Goal: Book appointment/travel/reservation

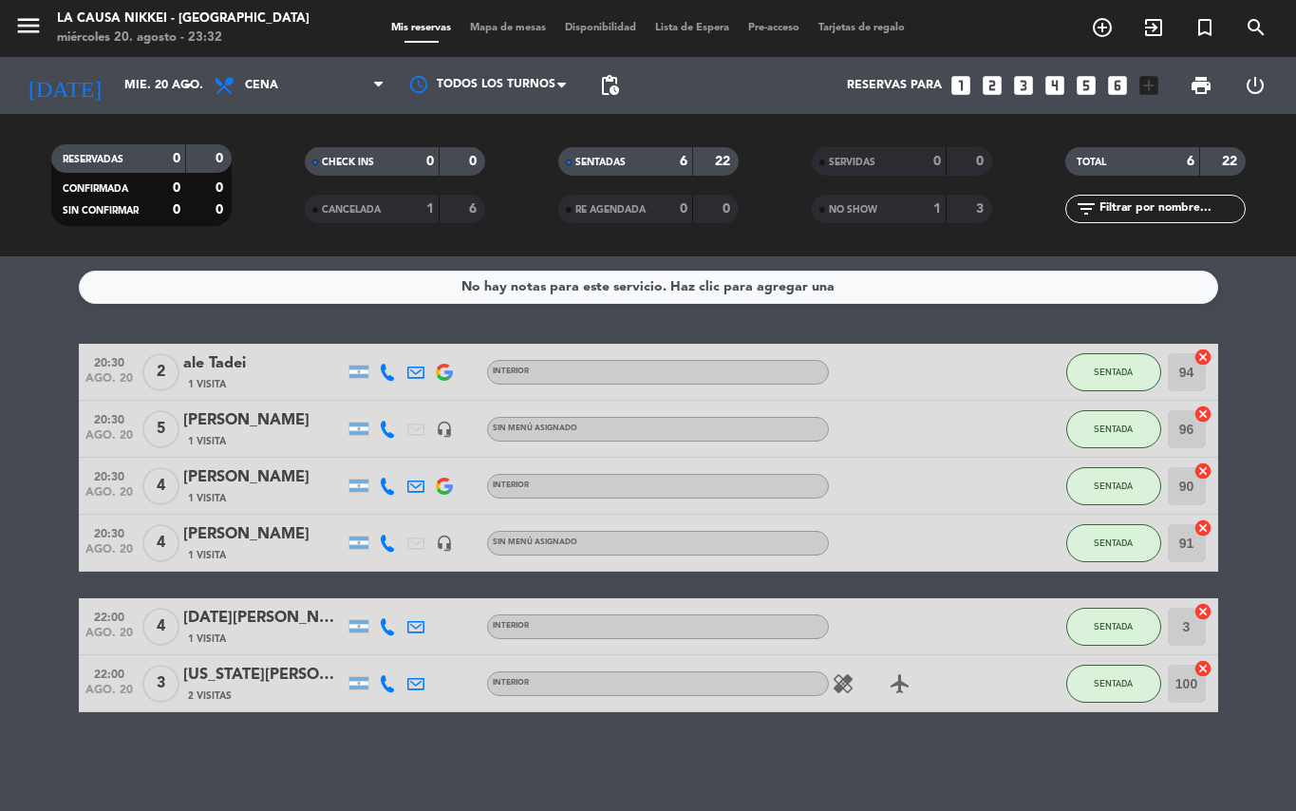
click at [161, 94] on input "mié. 20 ago." at bounding box center [195, 85] width 160 height 32
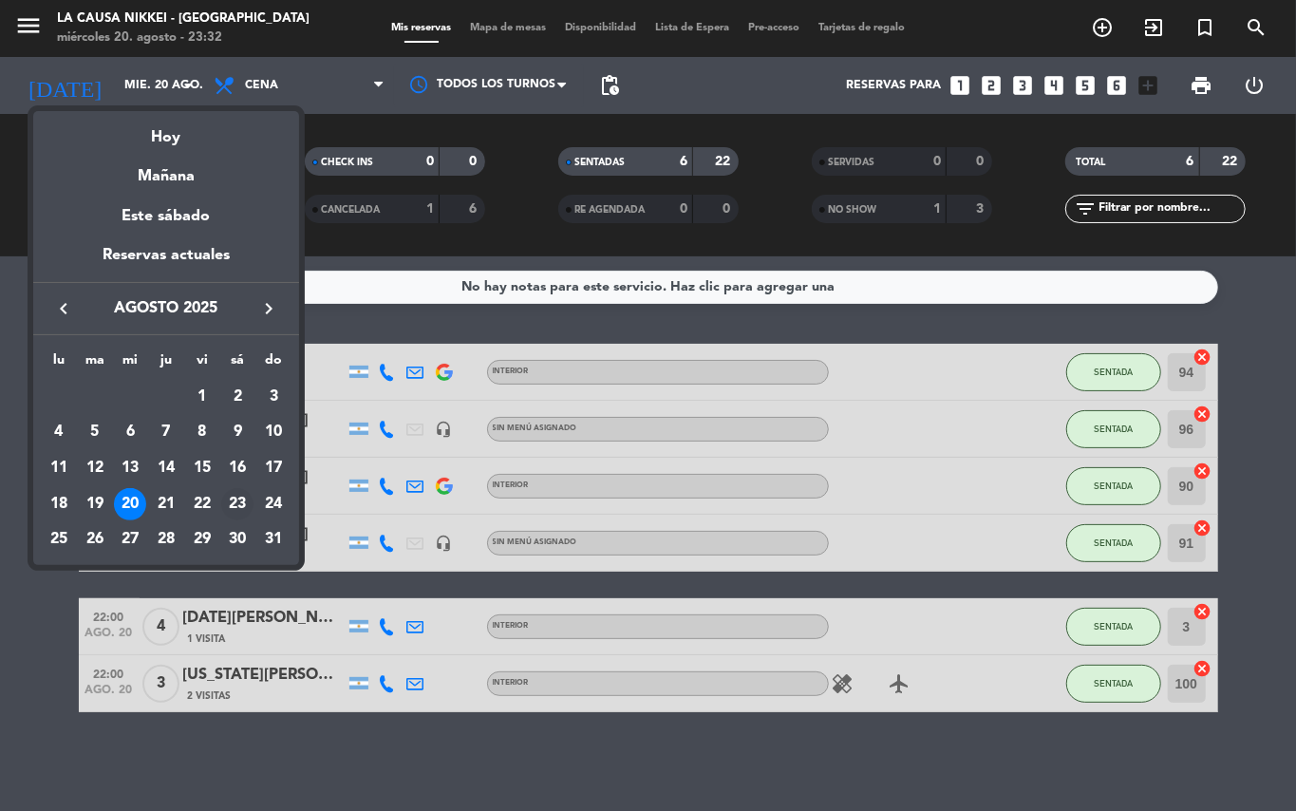
click at [238, 511] on div "23" at bounding box center [237, 504] width 32 height 32
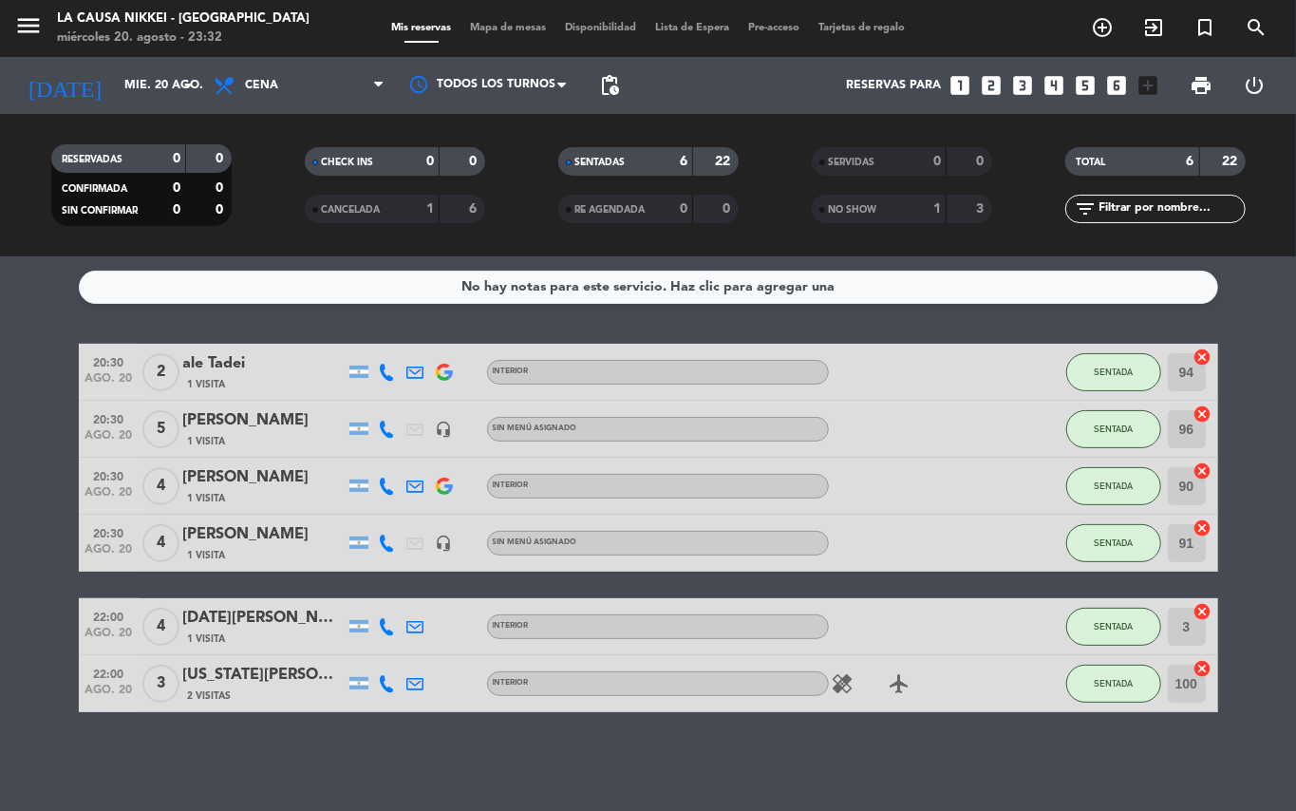
type input "sáb. 23 ago."
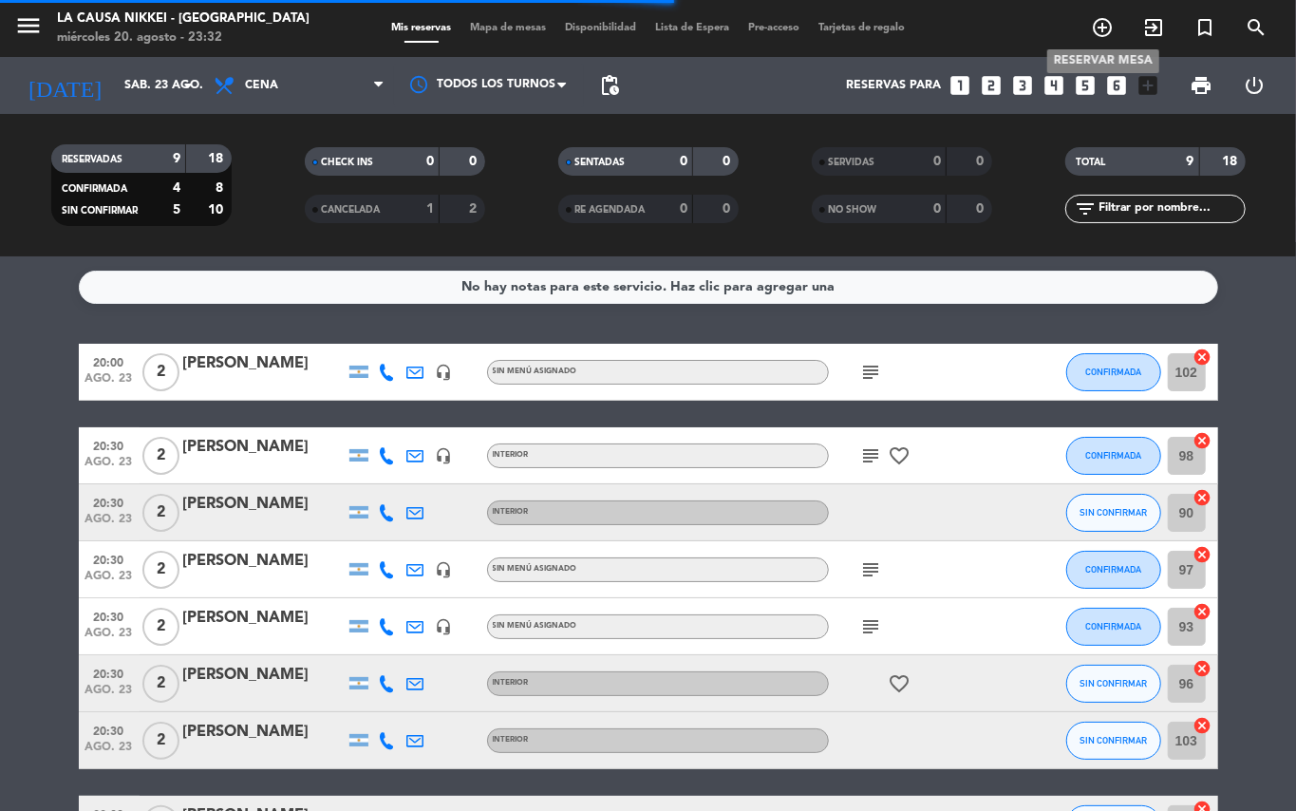
click at [1084, 32] on span "add_circle_outline" at bounding box center [1102, 27] width 51 height 32
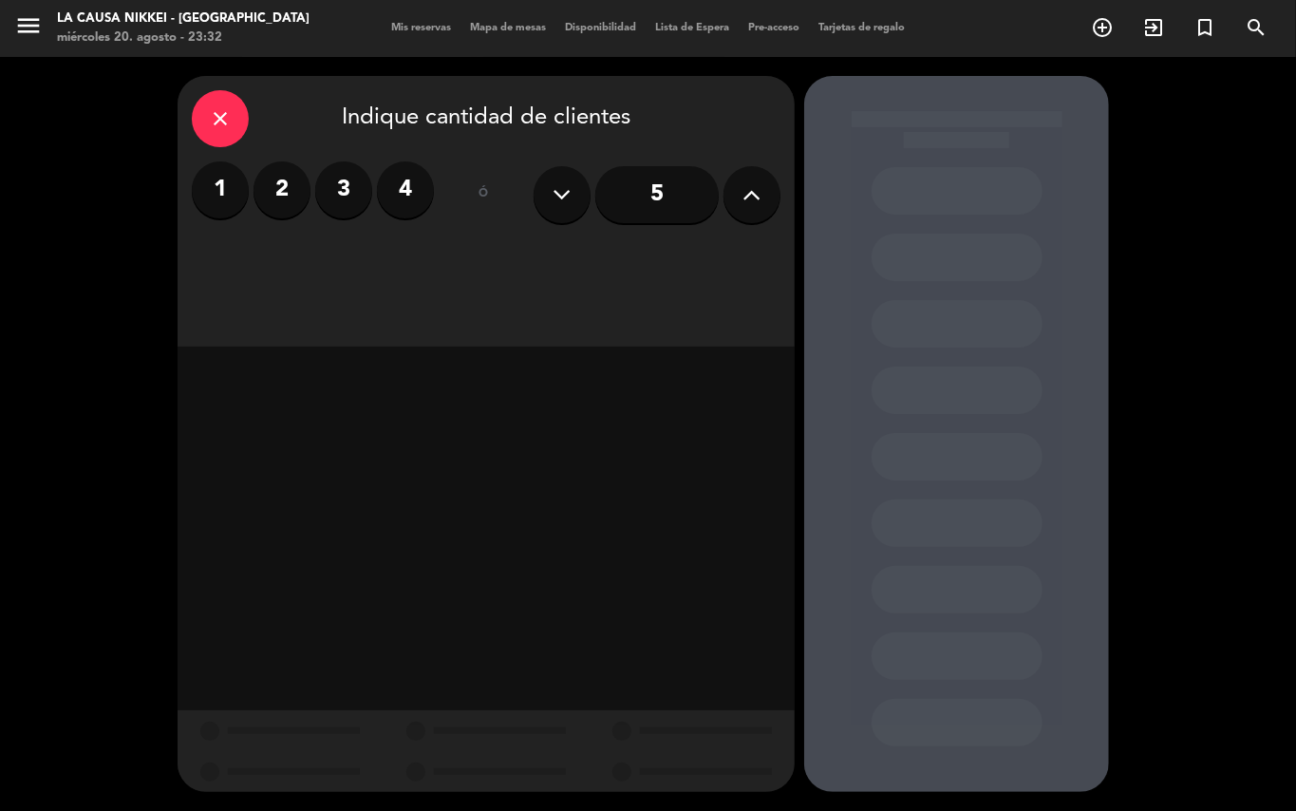
click at [291, 211] on label "2" at bounding box center [282, 189] width 57 height 57
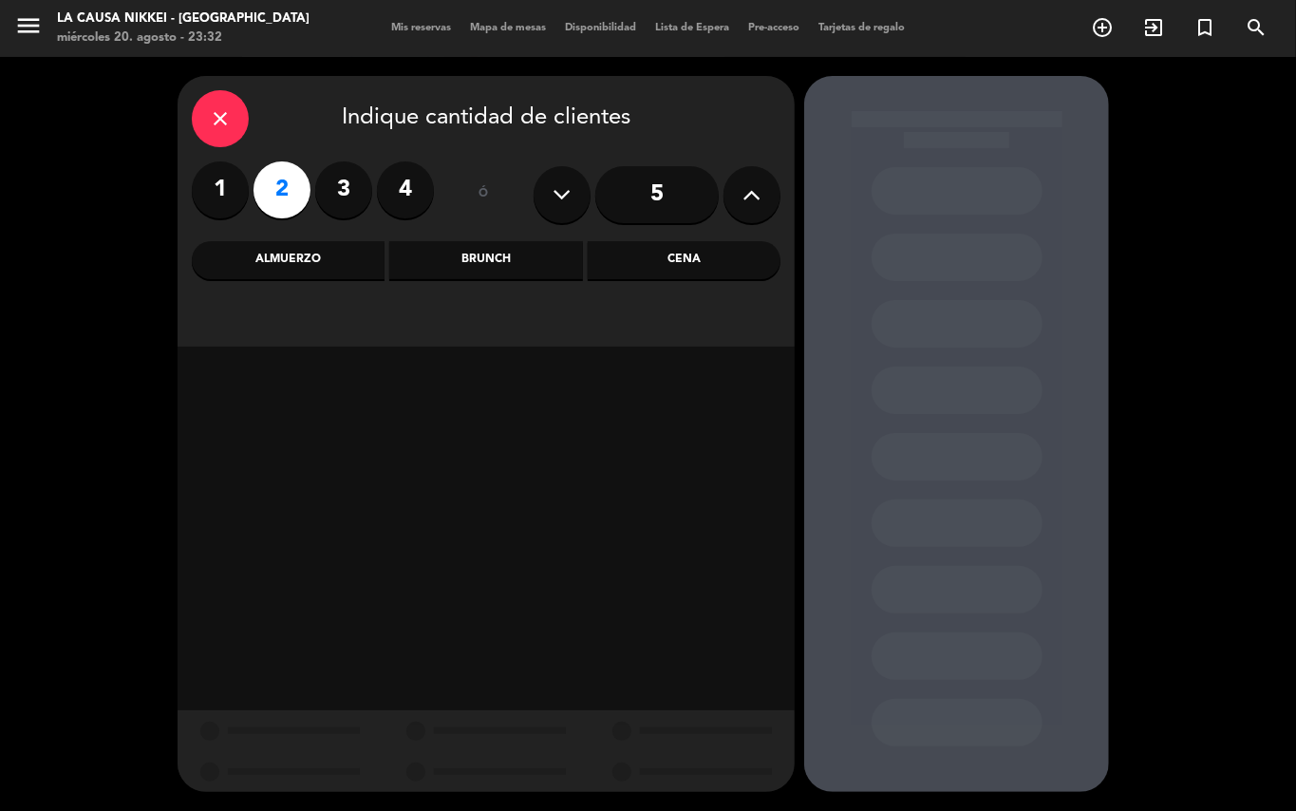
click at [708, 282] on div "close Indique cantidad de clientes 1 2 3 4 ó 5 Almuerzo Brunch Cena" at bounding box center [486, 211] width 617 height 271
click at [701, 275] on div "Cena" at bounding box center [684, 260] width 193 height 38
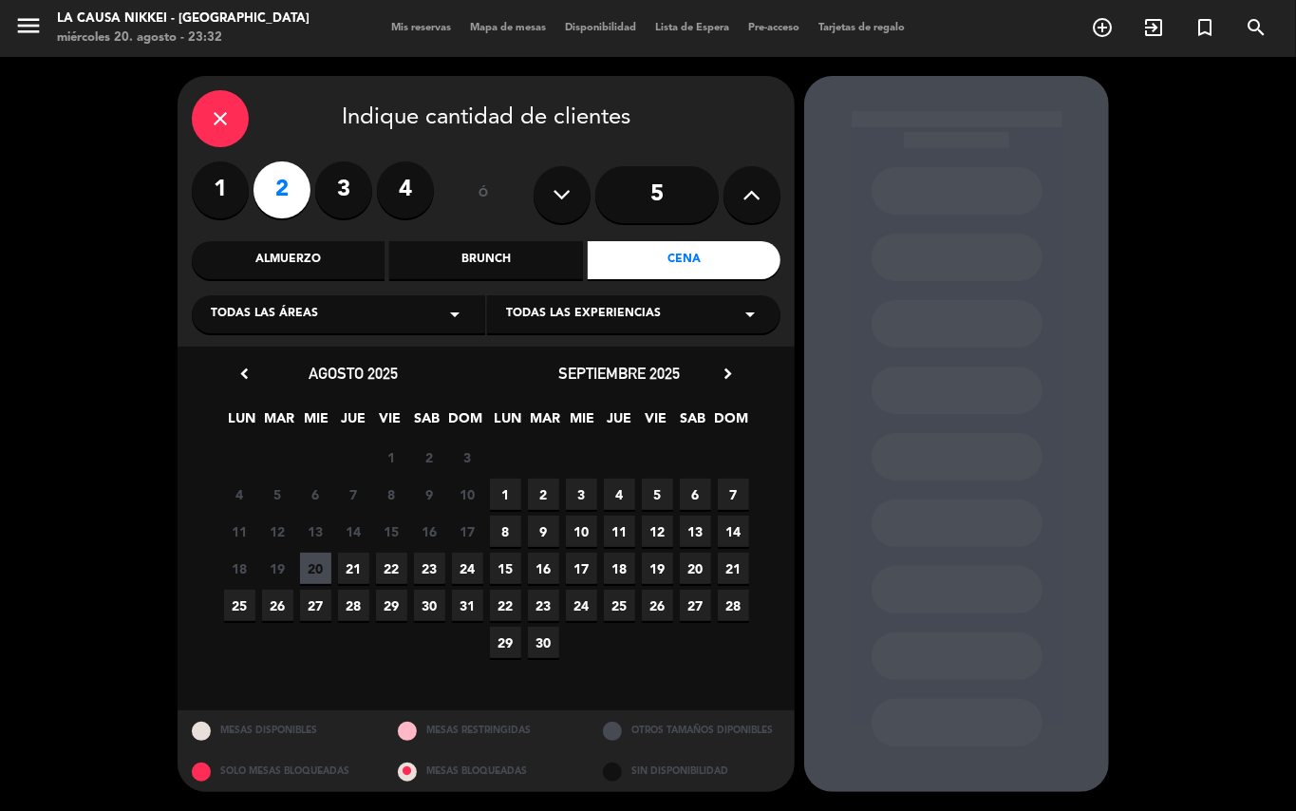
click at [432, 583] on span "23" at bounding box center [429, 568] width 31 height 31
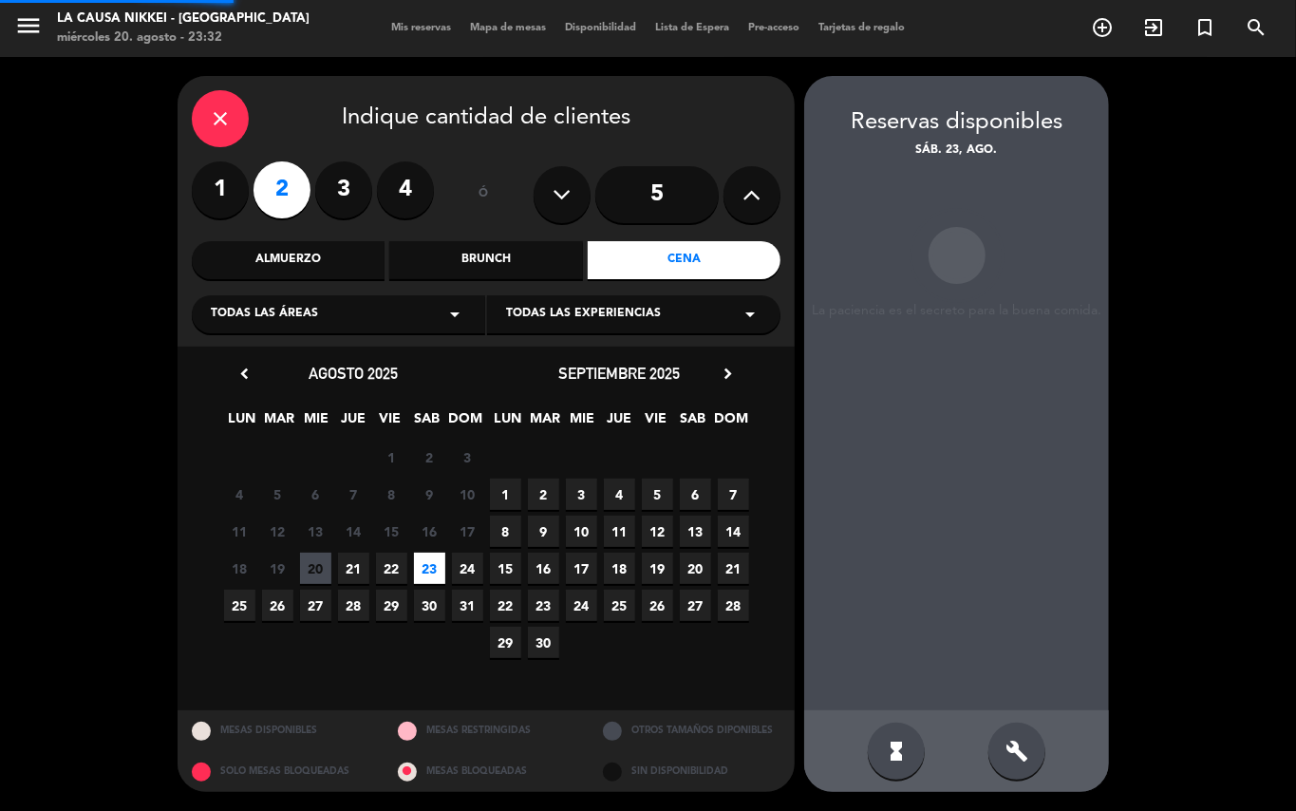
click at [440, 563] on span "23" at bounding box center [429, 568] width 31 height 31
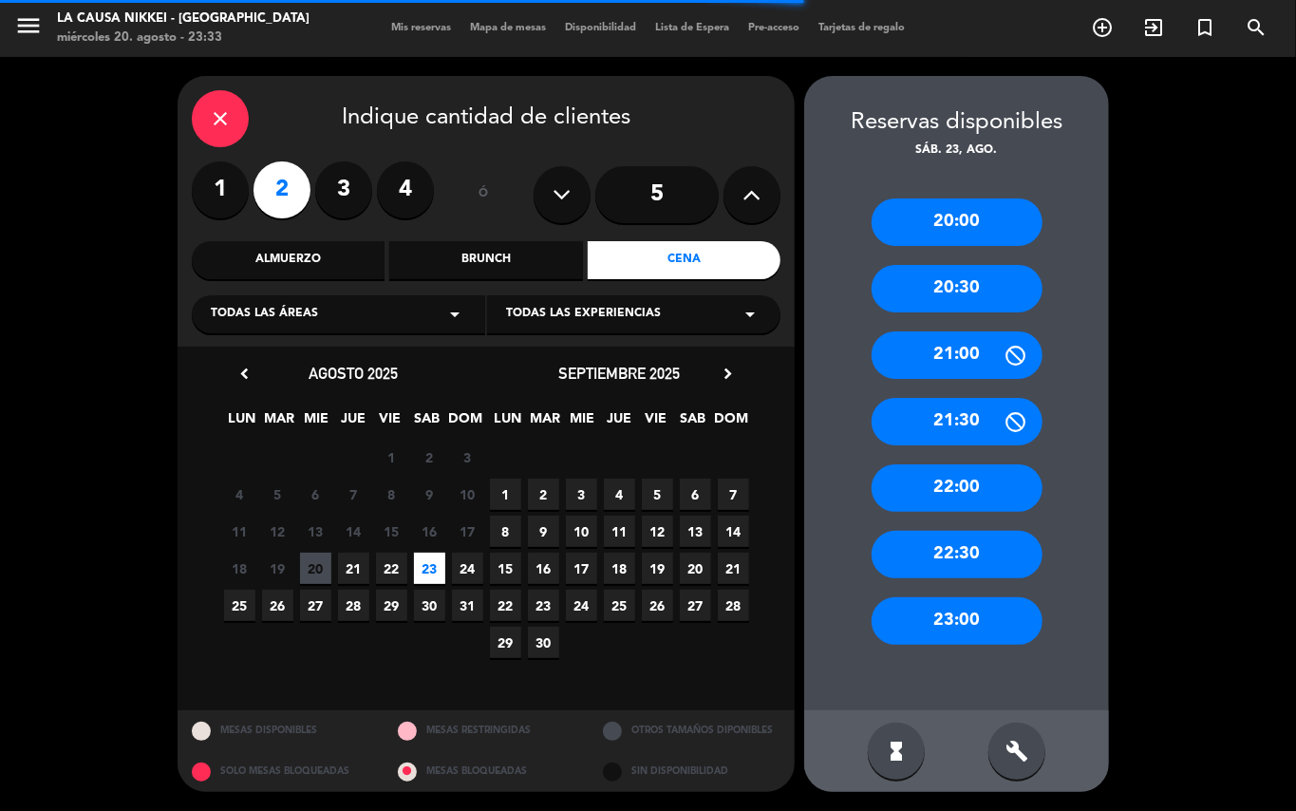
click at [943, 279] on div "20:30" at bounding box center [957, 288] width 171 height 47
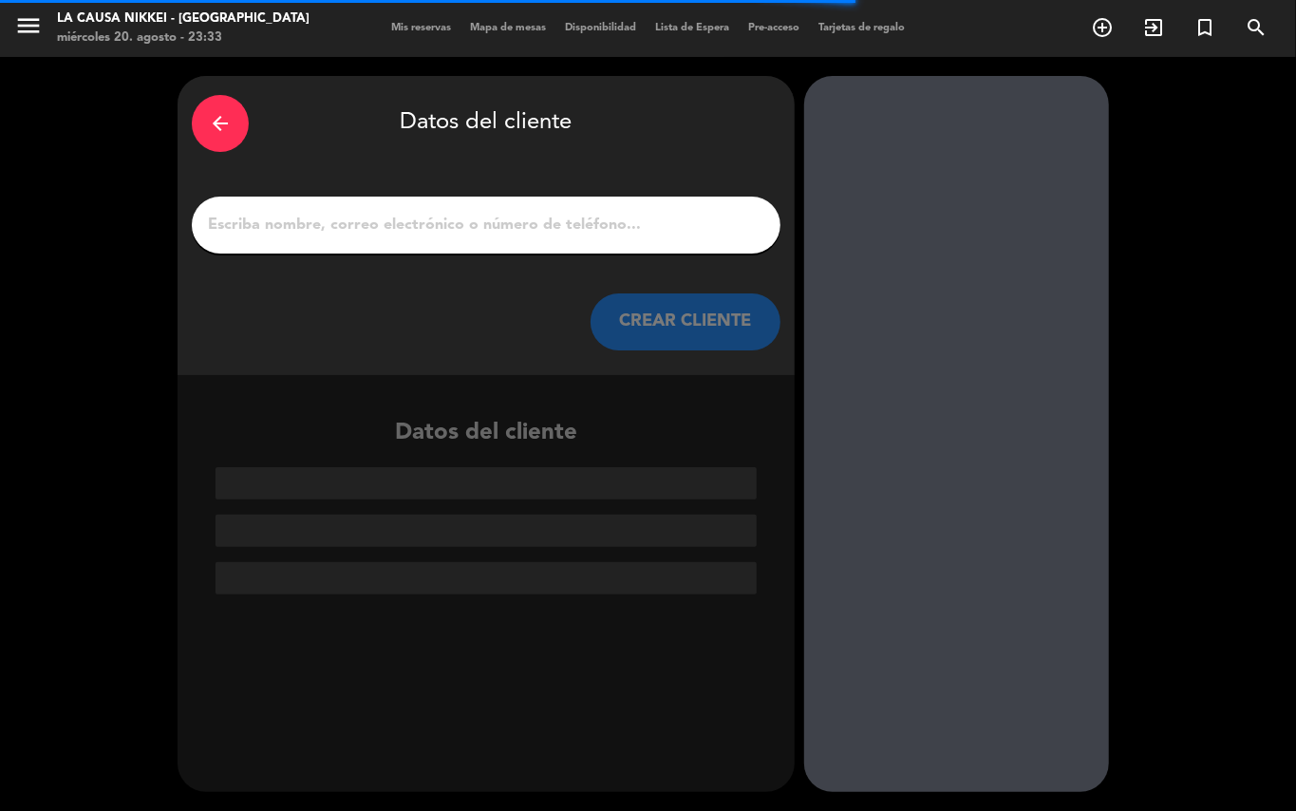
click at [658, 227] on input "1" at bounding box center [486, 225] width 560 height 27
paste input "[PERSON_NAME]"
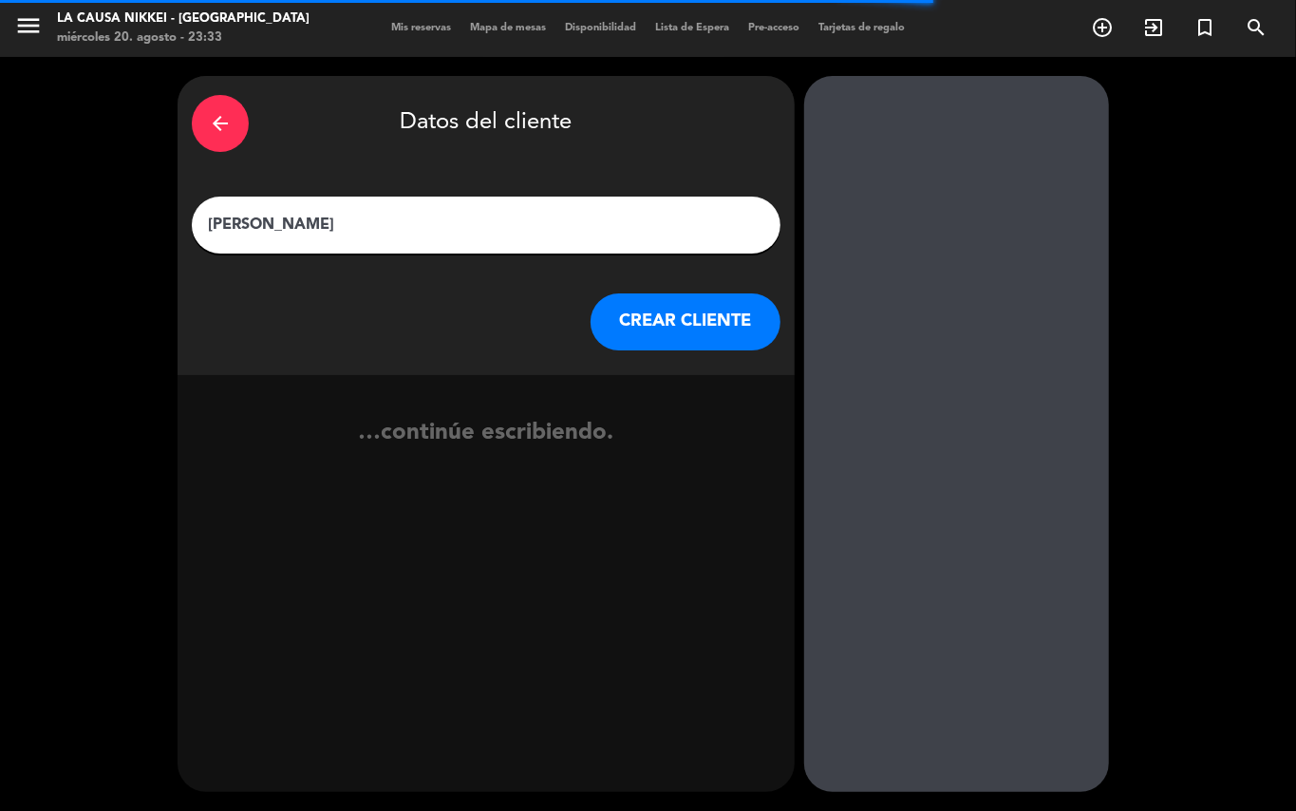
type input "[PERSON_NAME]"
click at [666, 341] on button "CREAR CLIENTE" at bounding box center [686, 321] width 190 height 57
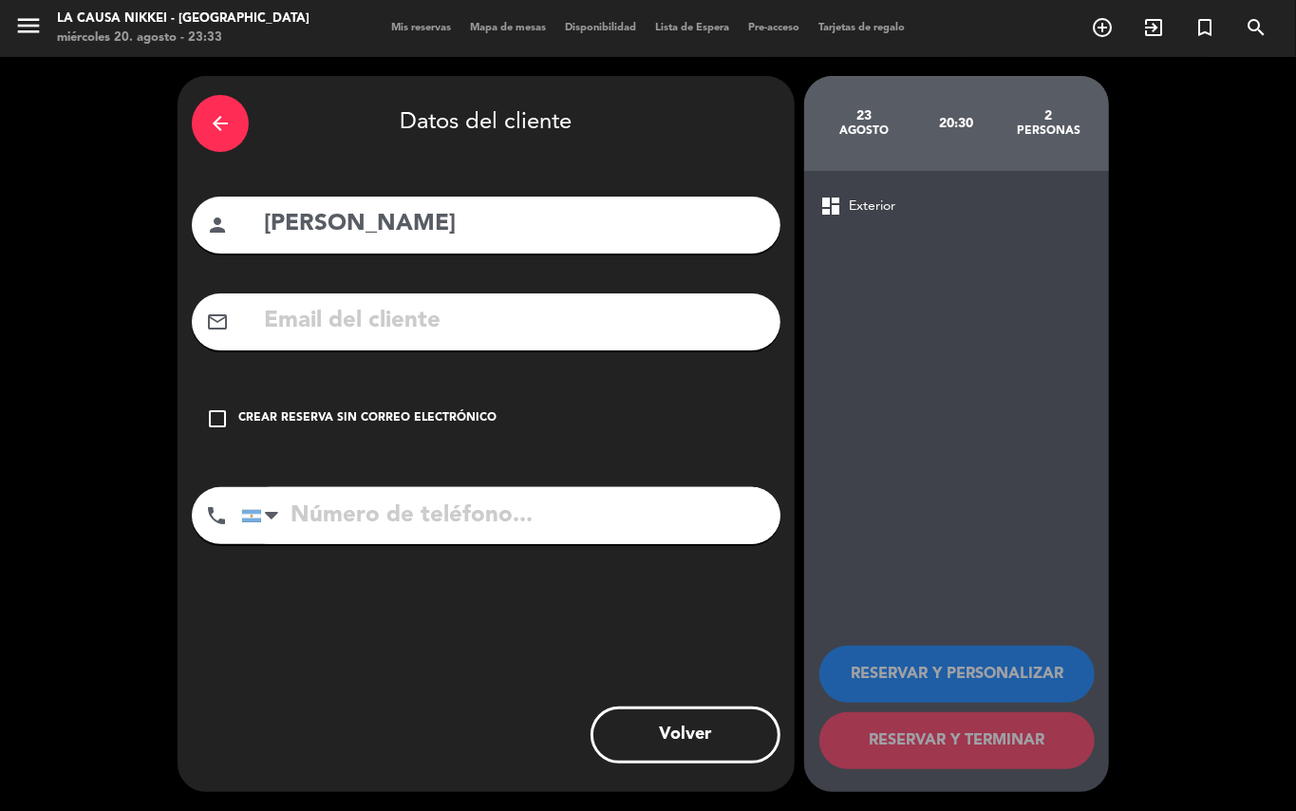
click at [575, 329] on input "text" at bounding box center [514, 321] width 504 height 39
paste input "[PERSON_NAME][EMAIL_ADDRESS][DOMAIN_NAME]"
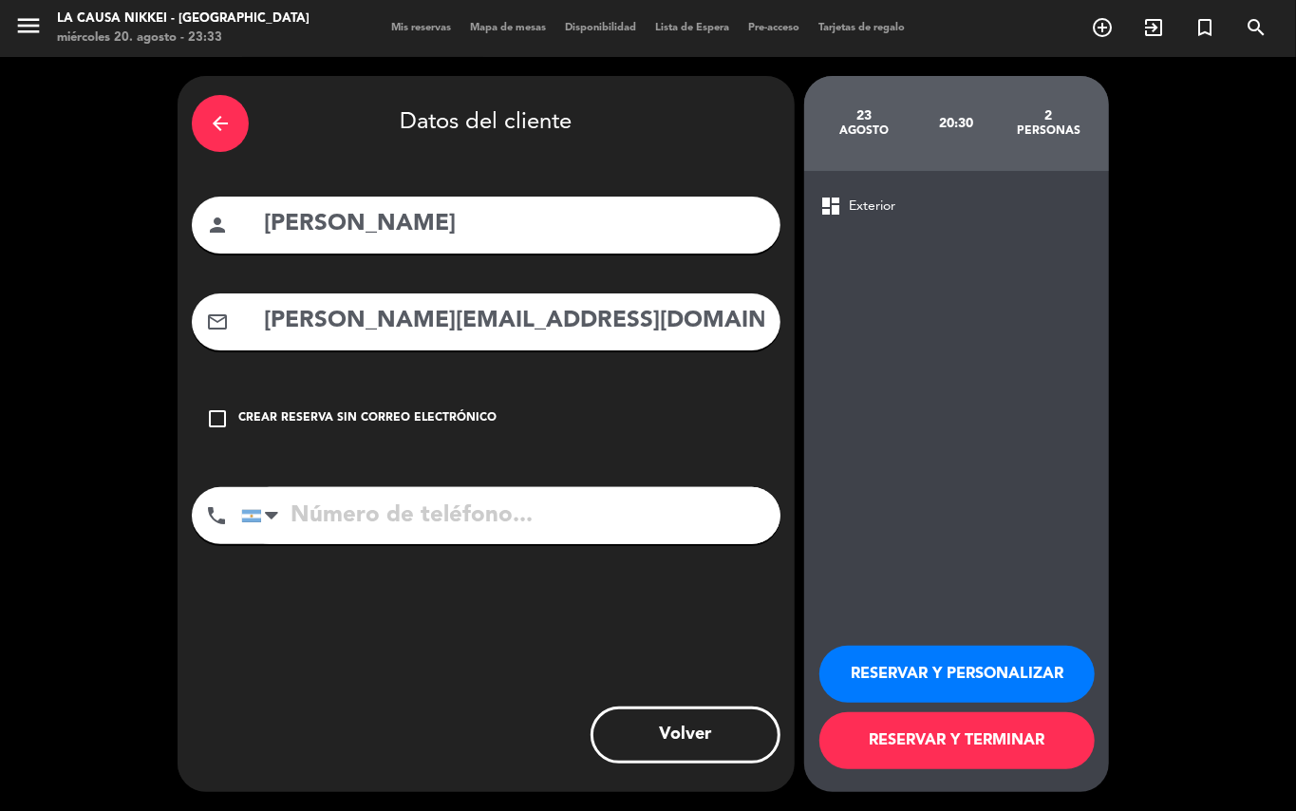
type input "[PERSON_NAME][EMAIL_ADDRESS][DOMAIN_NAME]"
click at [704, 549] on div "phone [GEOGRAPHIC_DATA] +1 [GEOGRAPHIC_DATA] +44 [GEOGRAPHIC_DATA] ([GEOGRAPHIC…" at bounding box center [486, 522] width 589 height 70
click at [685, 521] on input "tel" at bounding box center [510, 515] width 539 height 57
paste input "1140424696"
type input "1140424696"
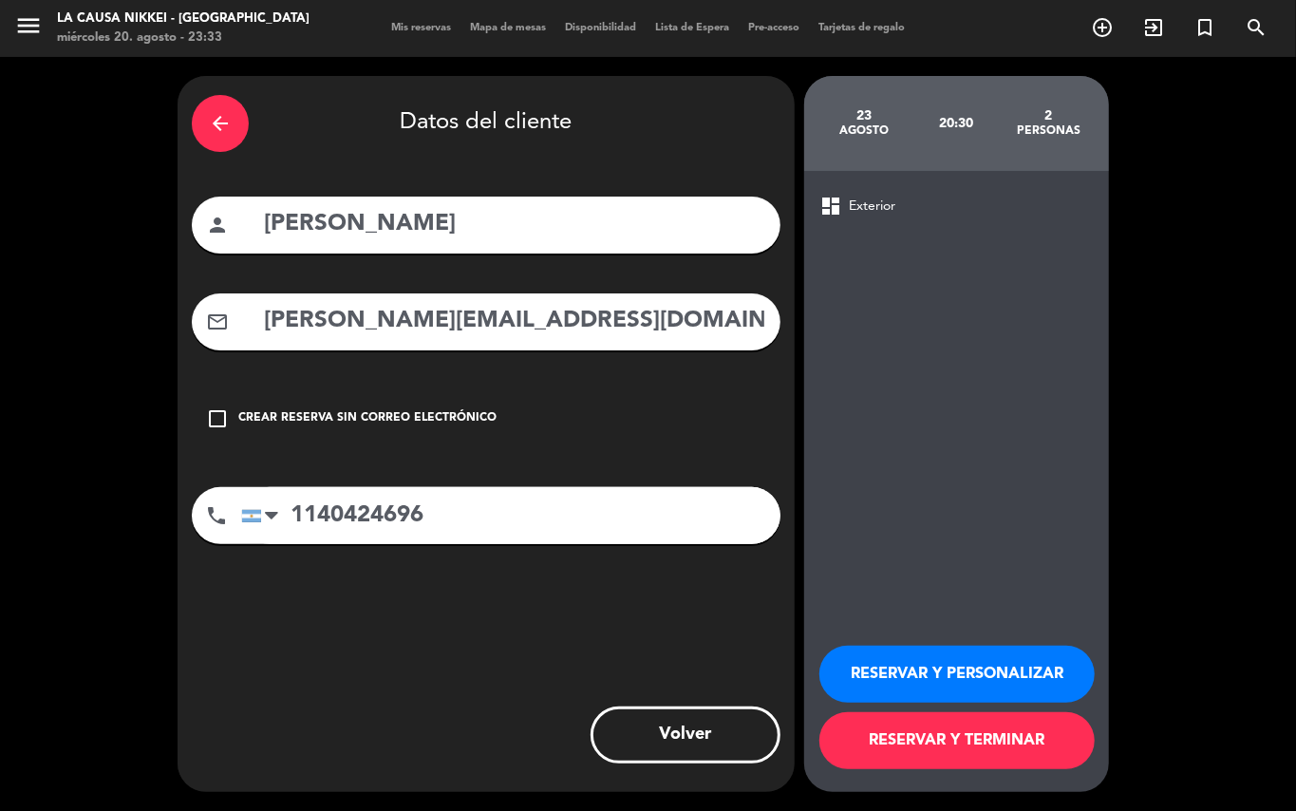
click at [1031, 683] on button "RESERVAR Y PERSONALIZAR" at bounding box center [956, 674] width 275 height 57
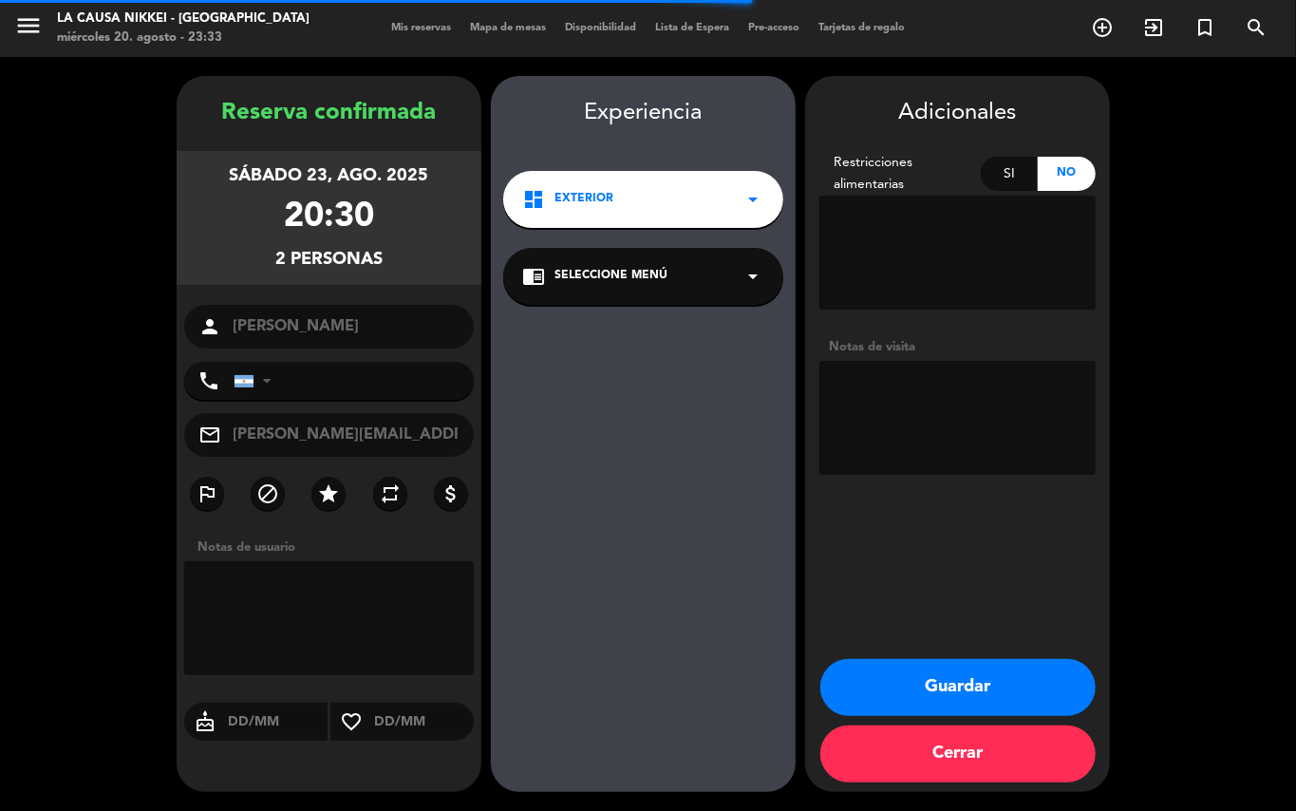
type input "[PHONE_NUMBER]"
click at [944, 392] on textarea at bounding box center [957, 418] width 276 height 114
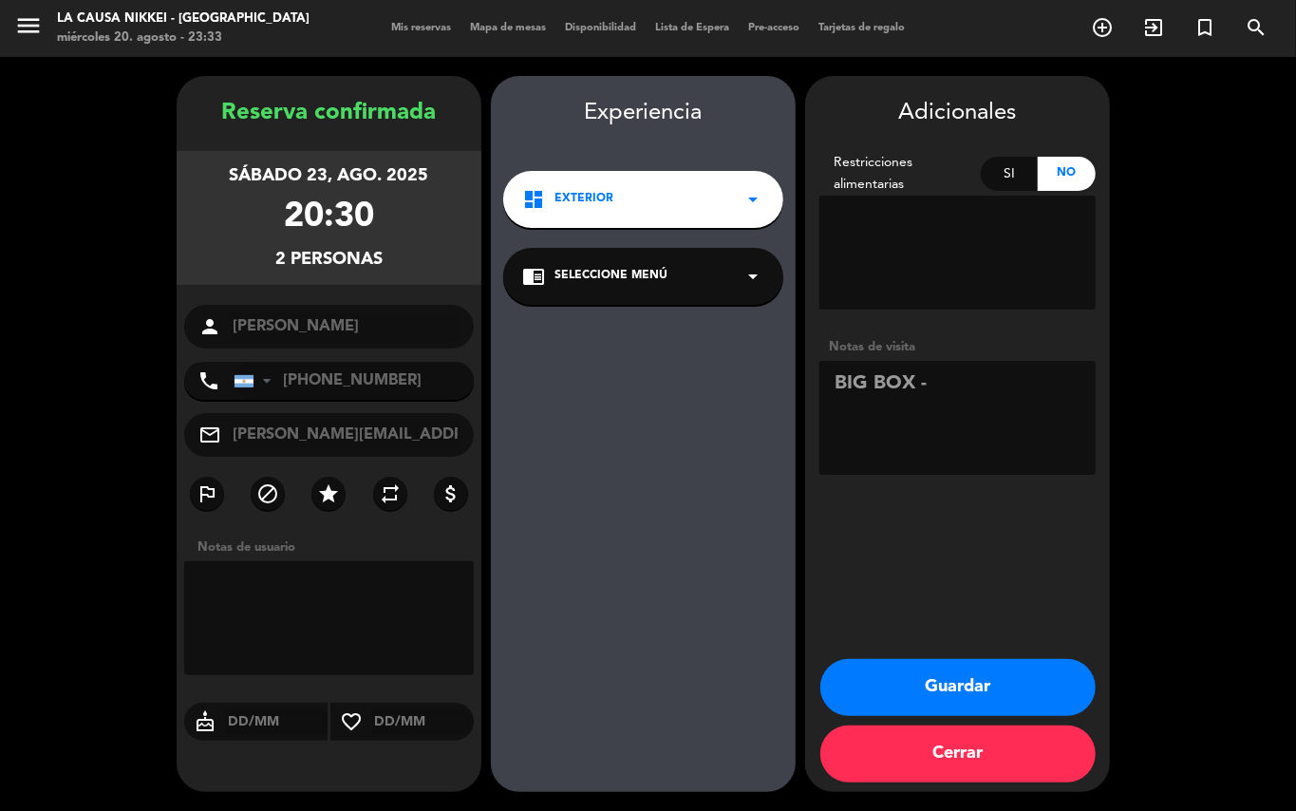
paste textarea "Exp Gourmet"
type textarea "BIG BOX - Exp Gourmet"
click at [1009, 671] on button "Guardar" at bounding box center [957, 687] width 275 height 57
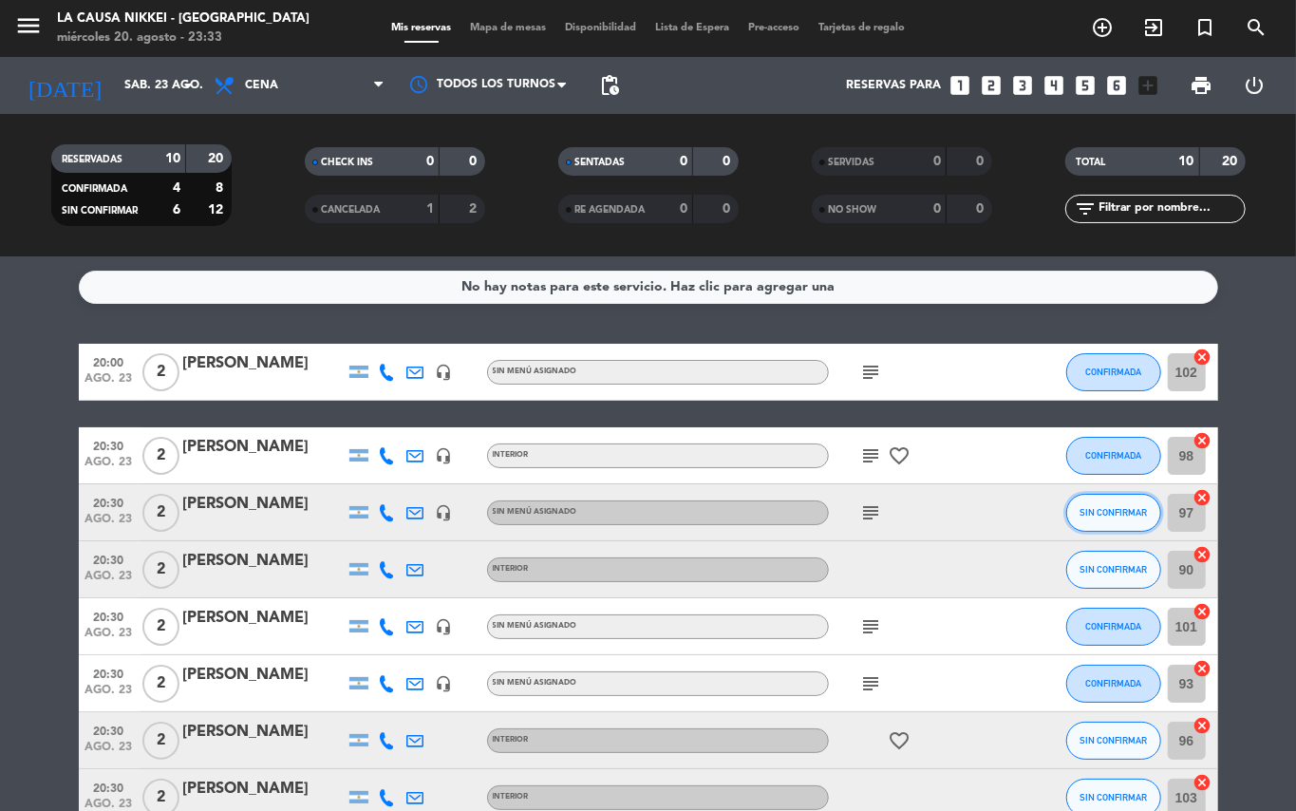
click at [1127, 516] on span "SIN CONFIRMAR" at bounding box center [1113, 512] width 67 height 10
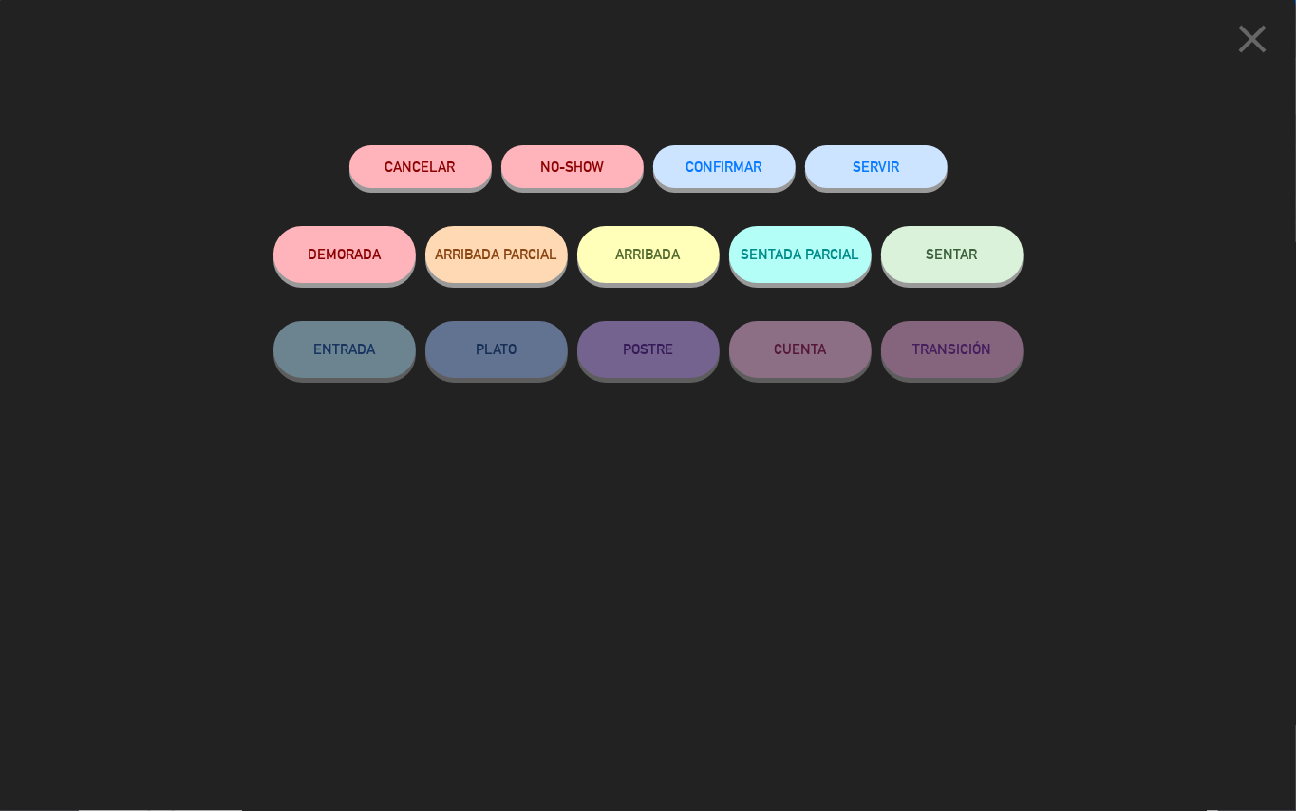
click at [739, 185] on button "CONFIRMAR" at bounding box center [724, 166] width 142 height 43
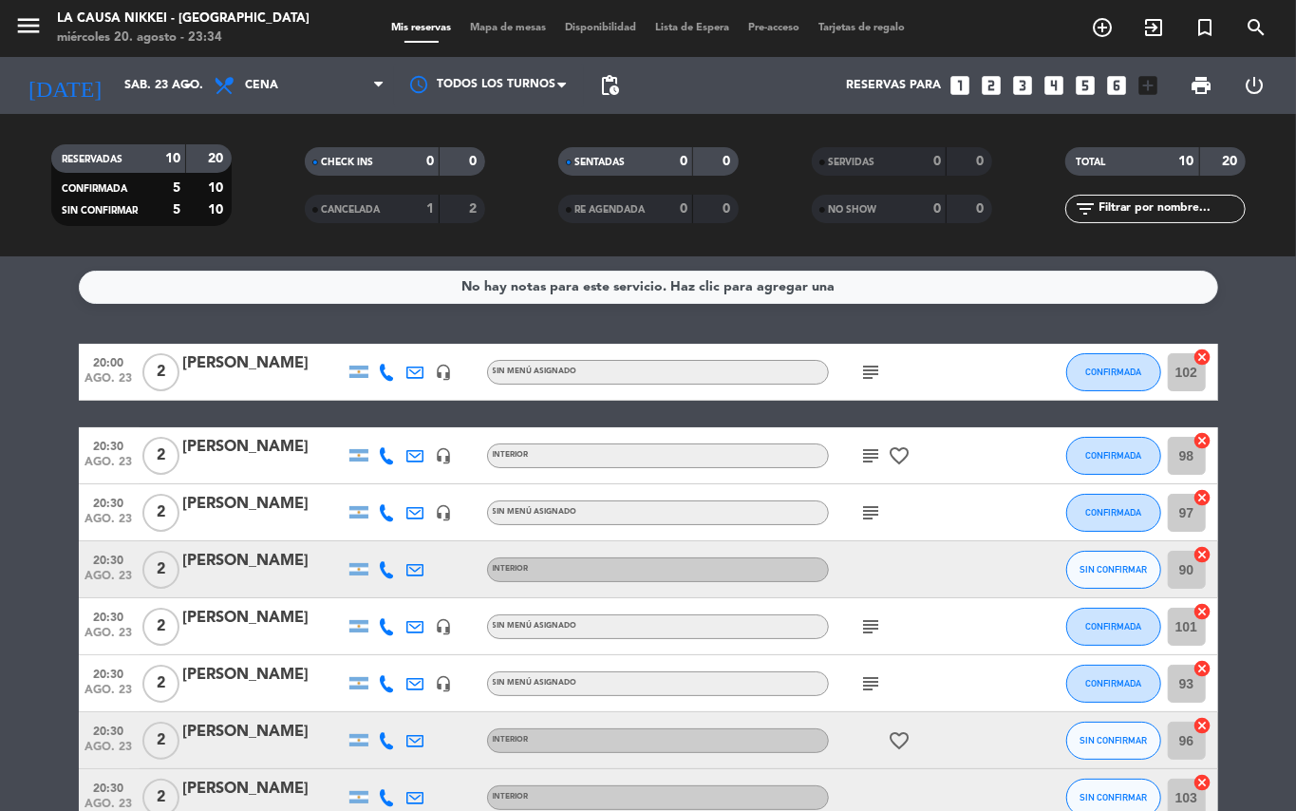
click at [6, 662] on bookings-row "20:00 ago. 23 2 [PERSON_NAME] headset_mic Sin menú asignado subject CONFIRMADA …" at bounding box center [648, 655] width 1296 height 623
click at [872, 449] on icon "subject" at bounding box center [871, 455] width 23 height 23
click at [879, 381] on icon "subject" at bounding box center [871, 372] width 23 height 23
click at [875, 526] on div "subject" at bounding box center [914, 512] width 171 height 56
click at [860, 518] on icon "subject" at bounding box center [871, 512] width 23 height 23
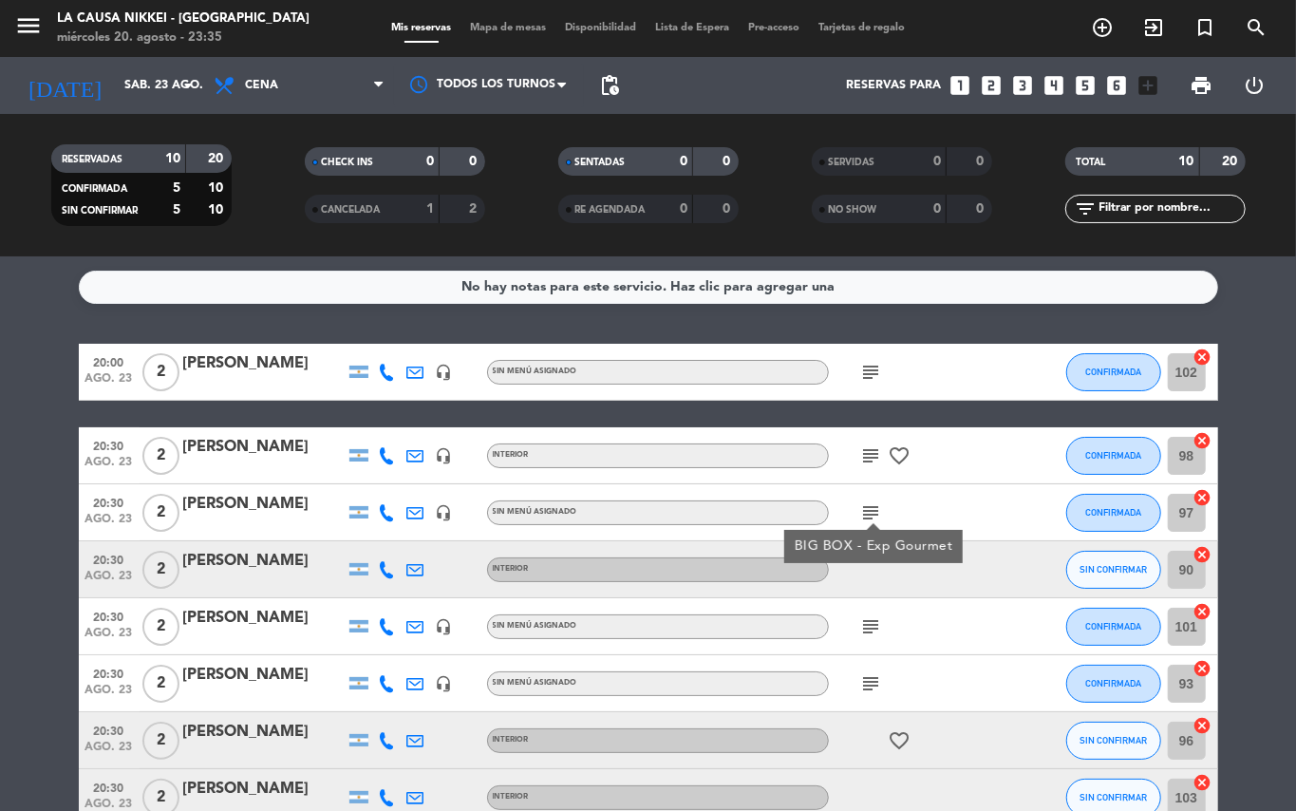
click at [875, 622] on icon "subject" at bounding box center [871, 626] width 23 height 23
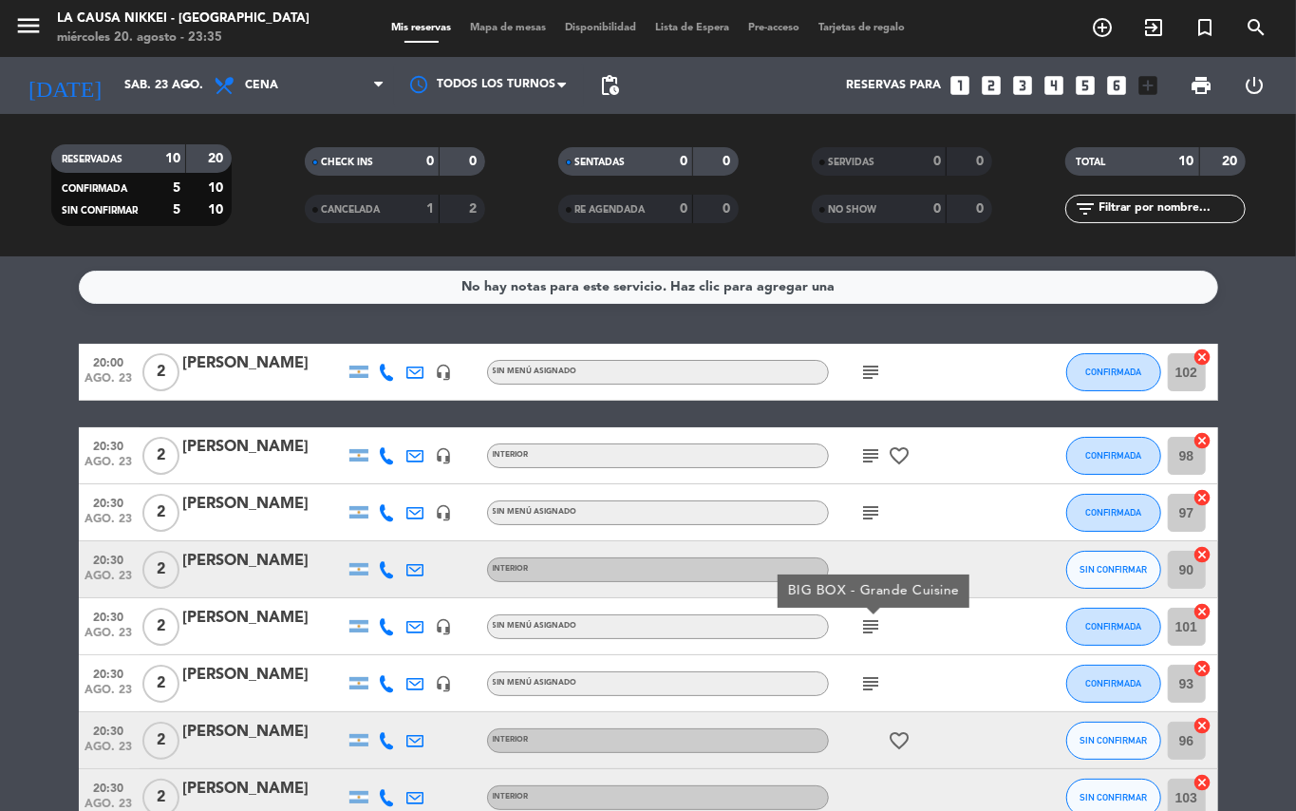
click at [875, 664] on div "subject" at bounding box center [914, 683] width 171 height 56
click at [874, 673] on icon "subject" at bounding box center [871, 683] width 23 height 23
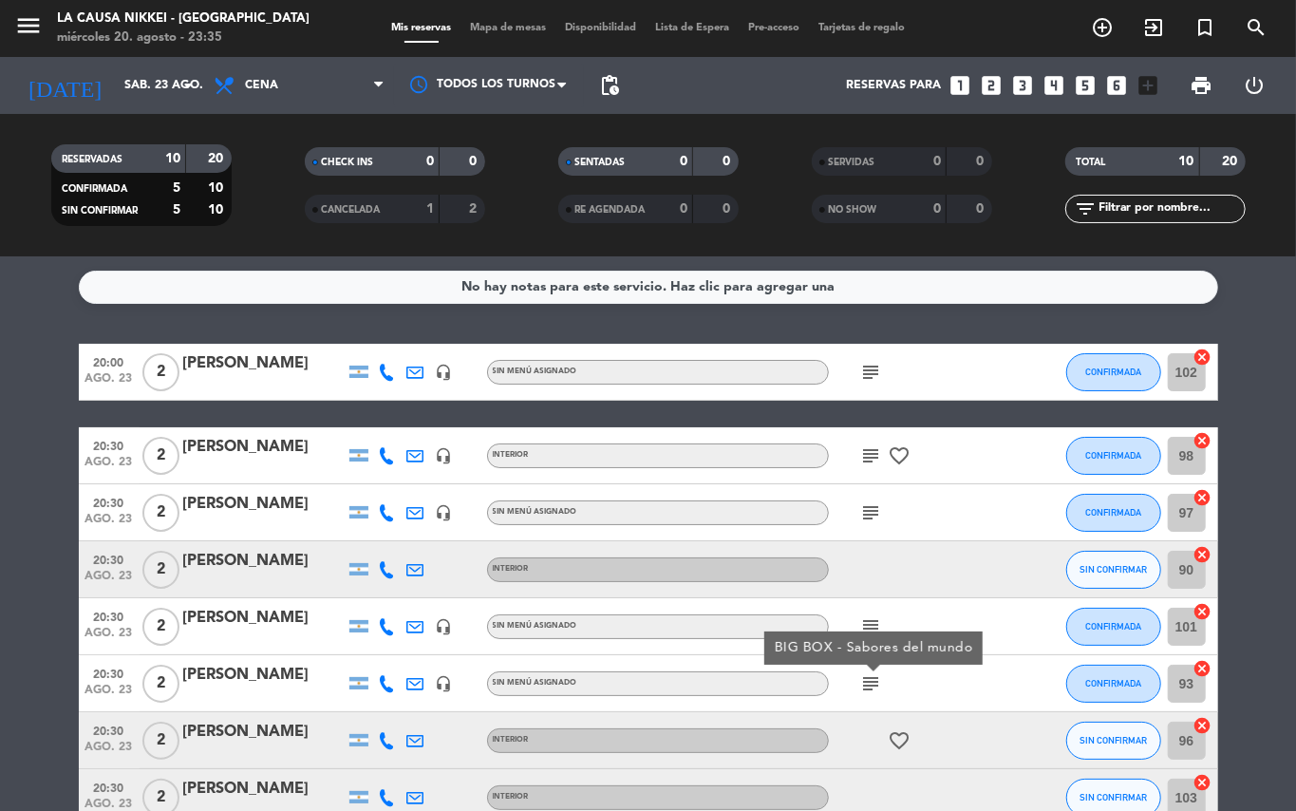
click at [1239, 622] on bookings-row "20:00 ago. 23 2 [PERSON_NAME] headset_mic Sin menú asignado subject CONFIRMADA …" at bounding box center [648, 655] width 1296 height 623
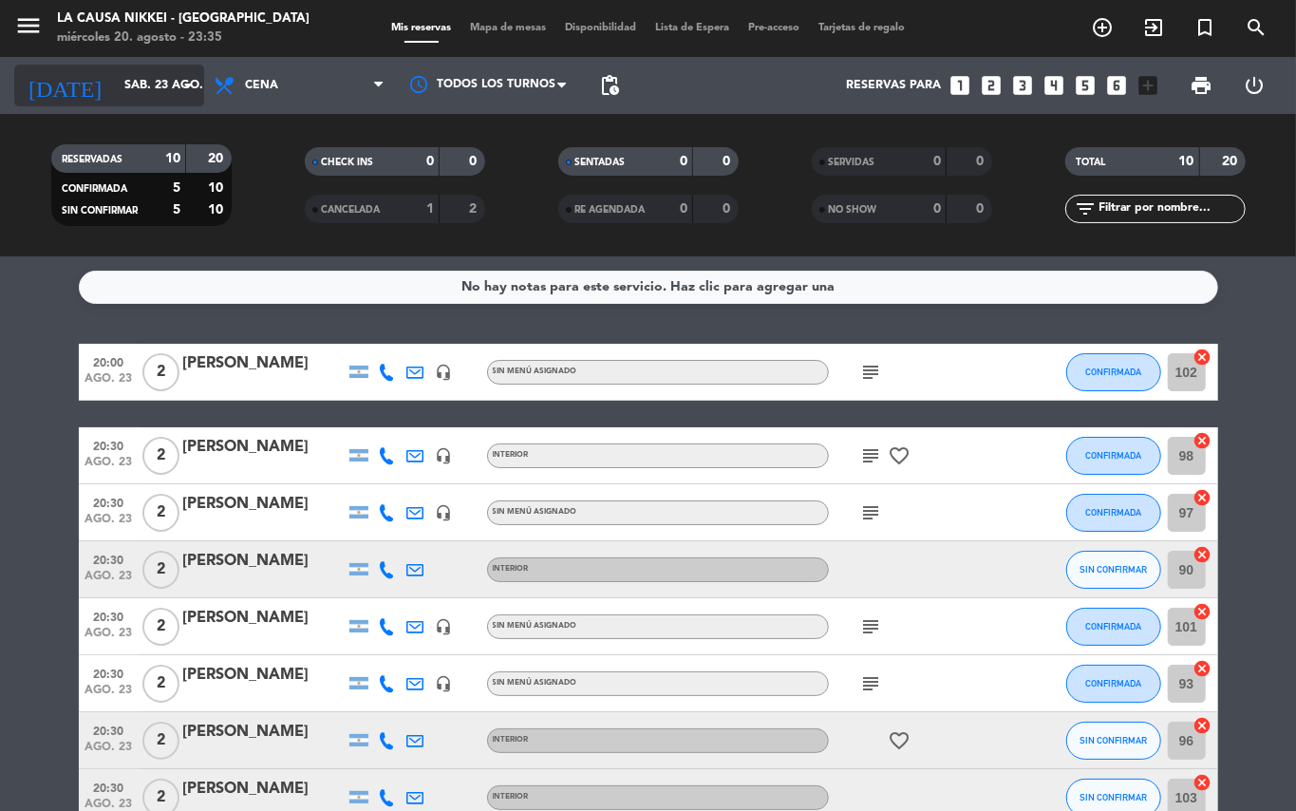
click at [127, 75] on input "sáb. 23 ago." at bounding box center [195, 85] width 160 height 32
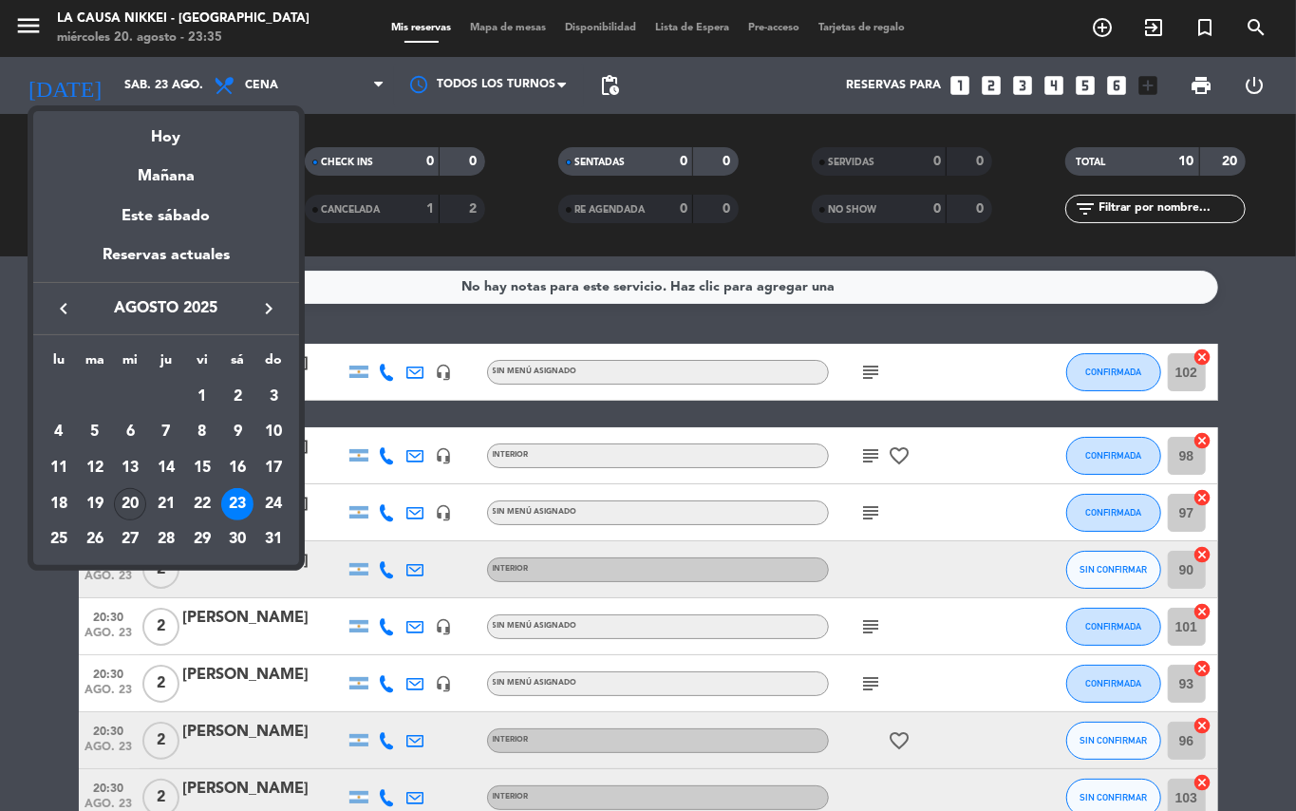
click at [126, 515] on div "20" at bounding box center [130, 504] width 32 height 32
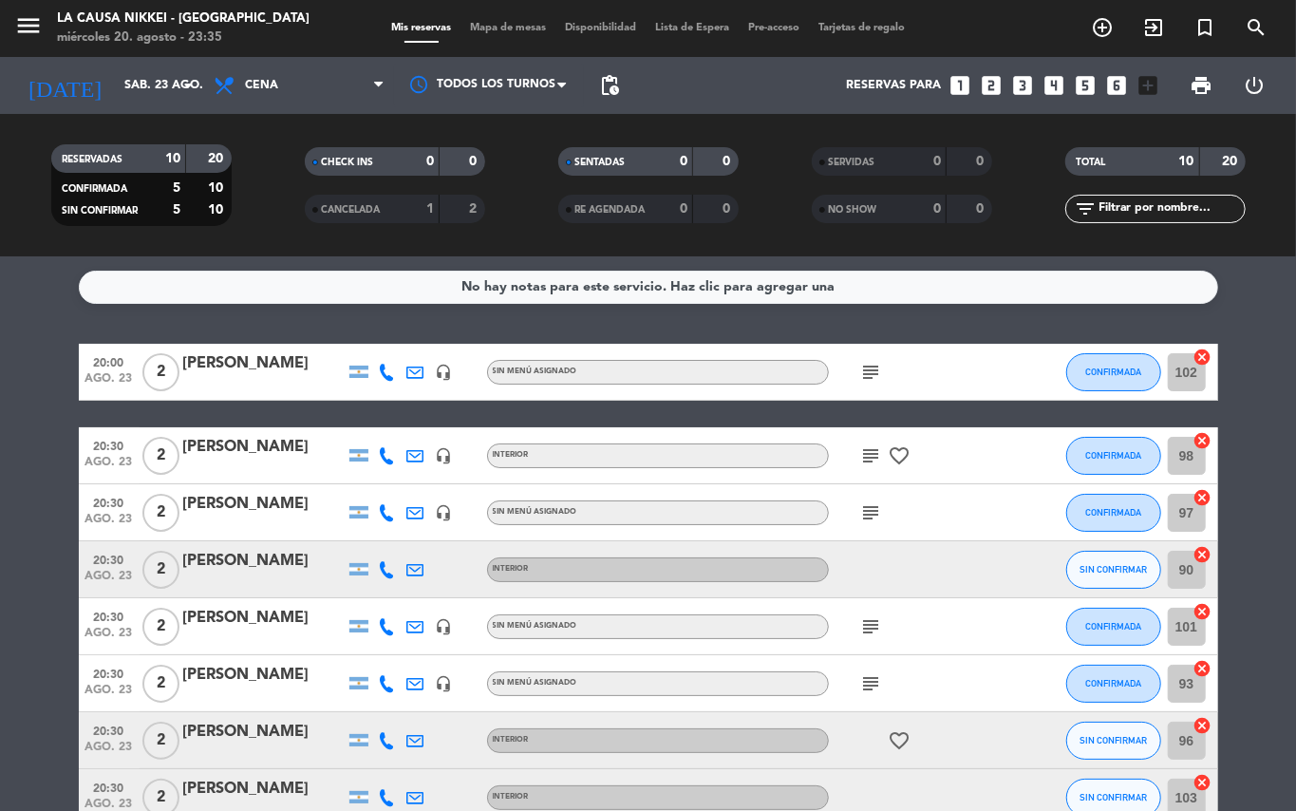
type input "mié. 20 ago."
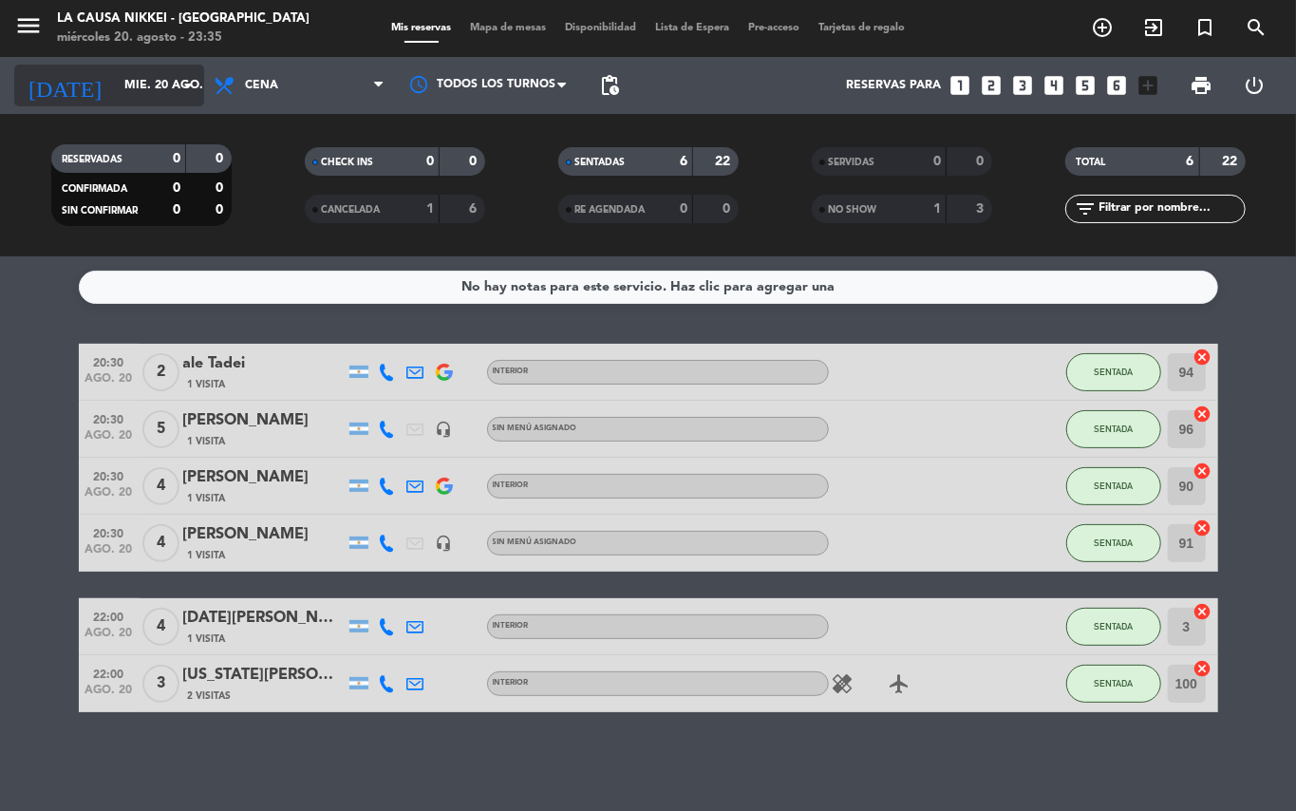
click at [132, 98] on input "mié. 20 ago." at bounding box center [195, 85] width 160 height 32
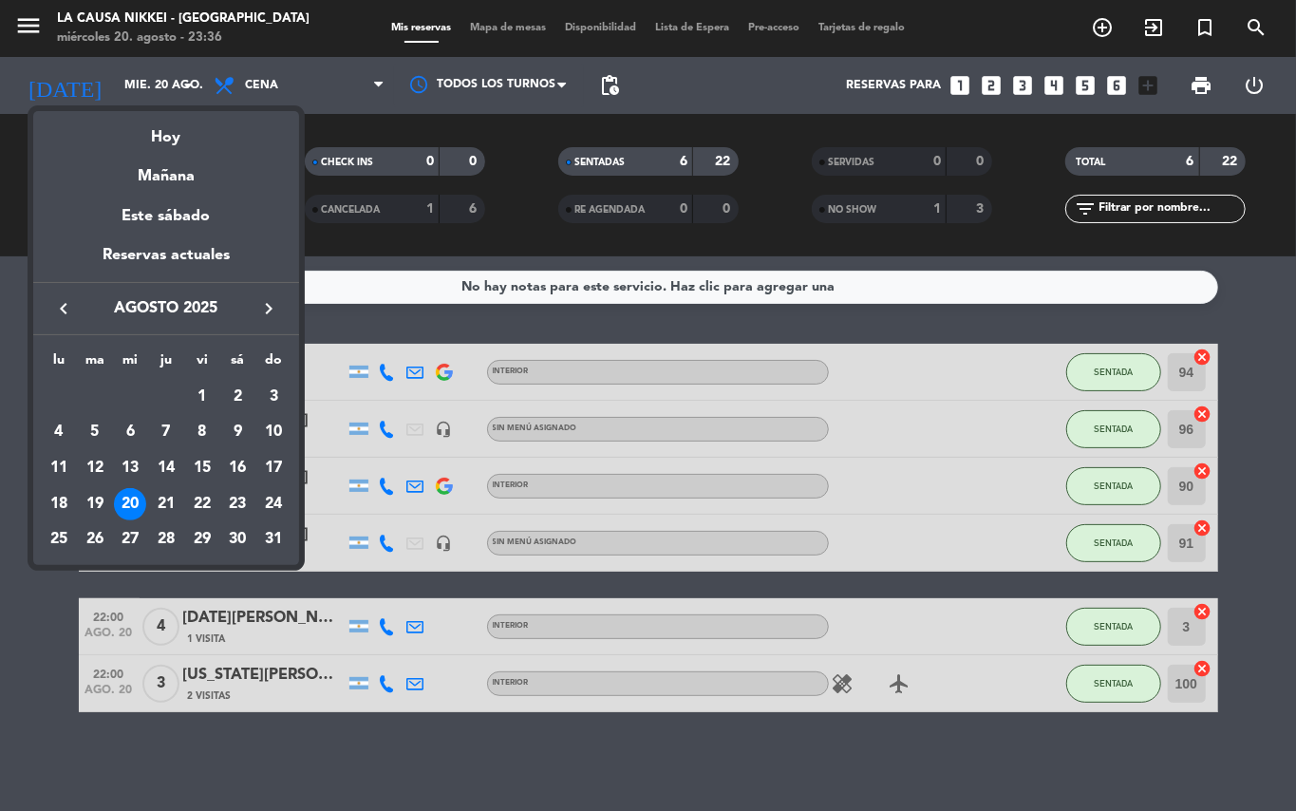
click at [709, 742] on div at bounding box center [648, 405] width 1296 height 811
